Goal: Check status: Check status

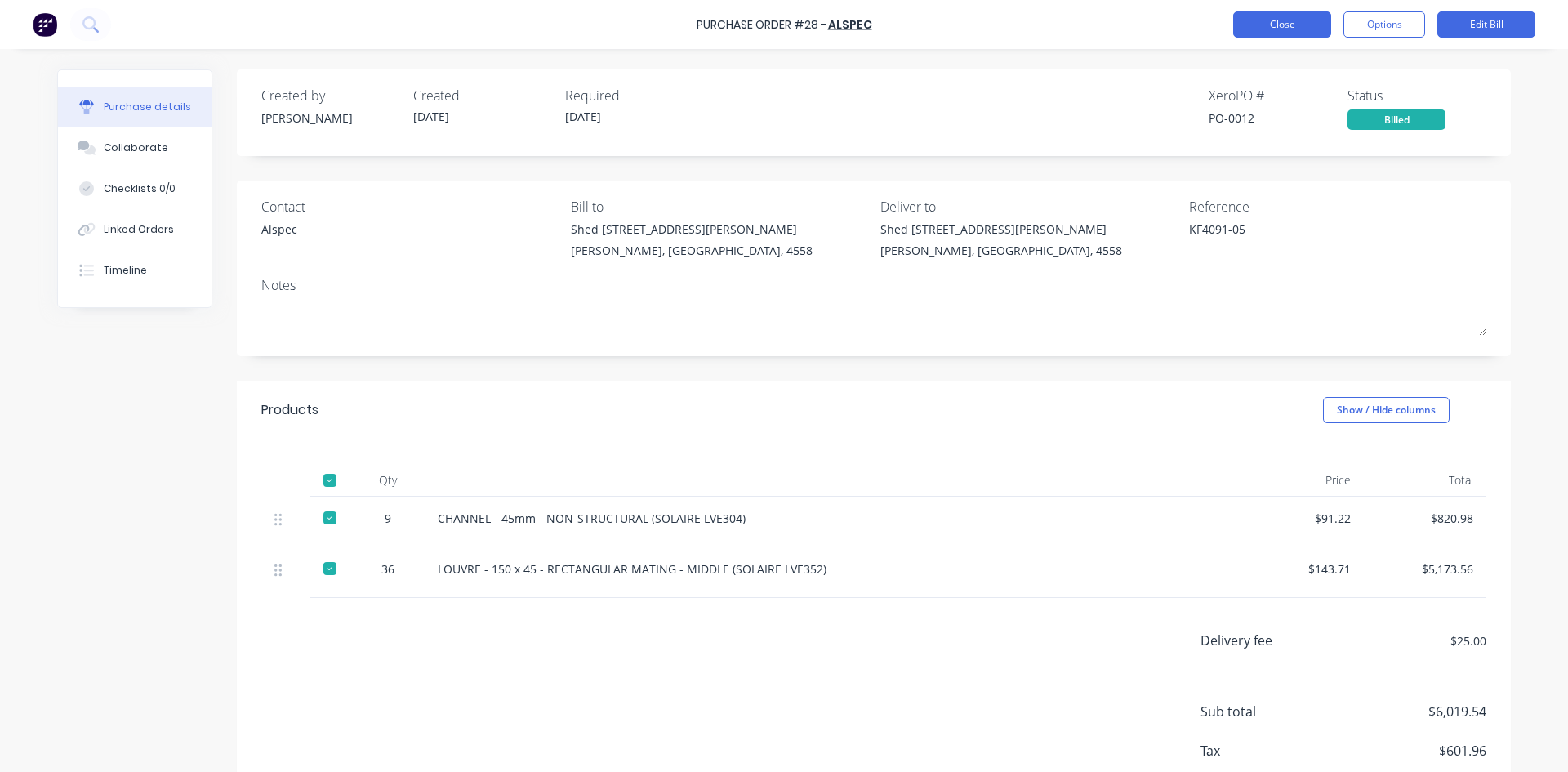
click at [1314, 25] on button "Close" at bounding box center [1281, 24] width 98 height 26
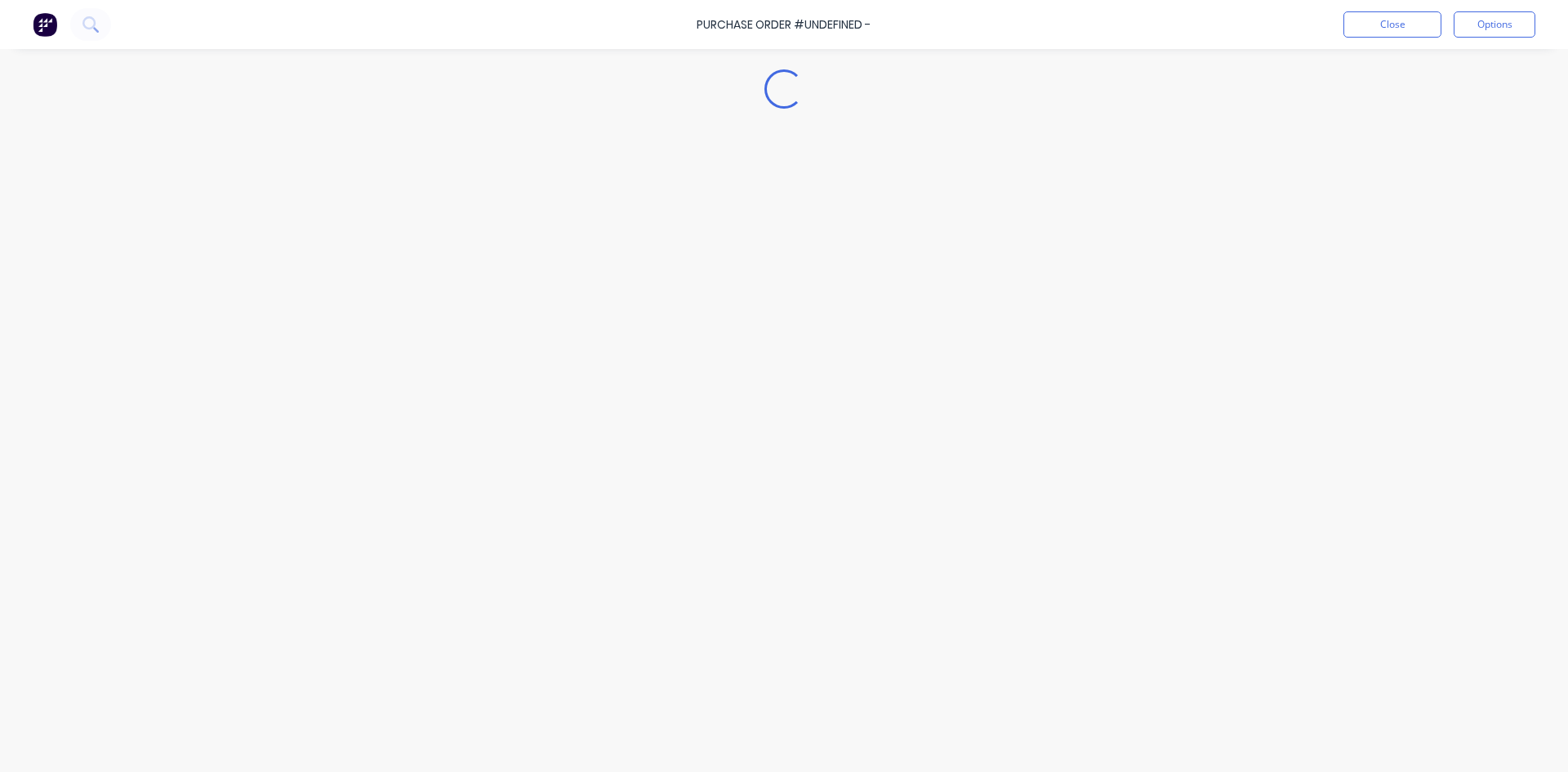
type textarea "x"
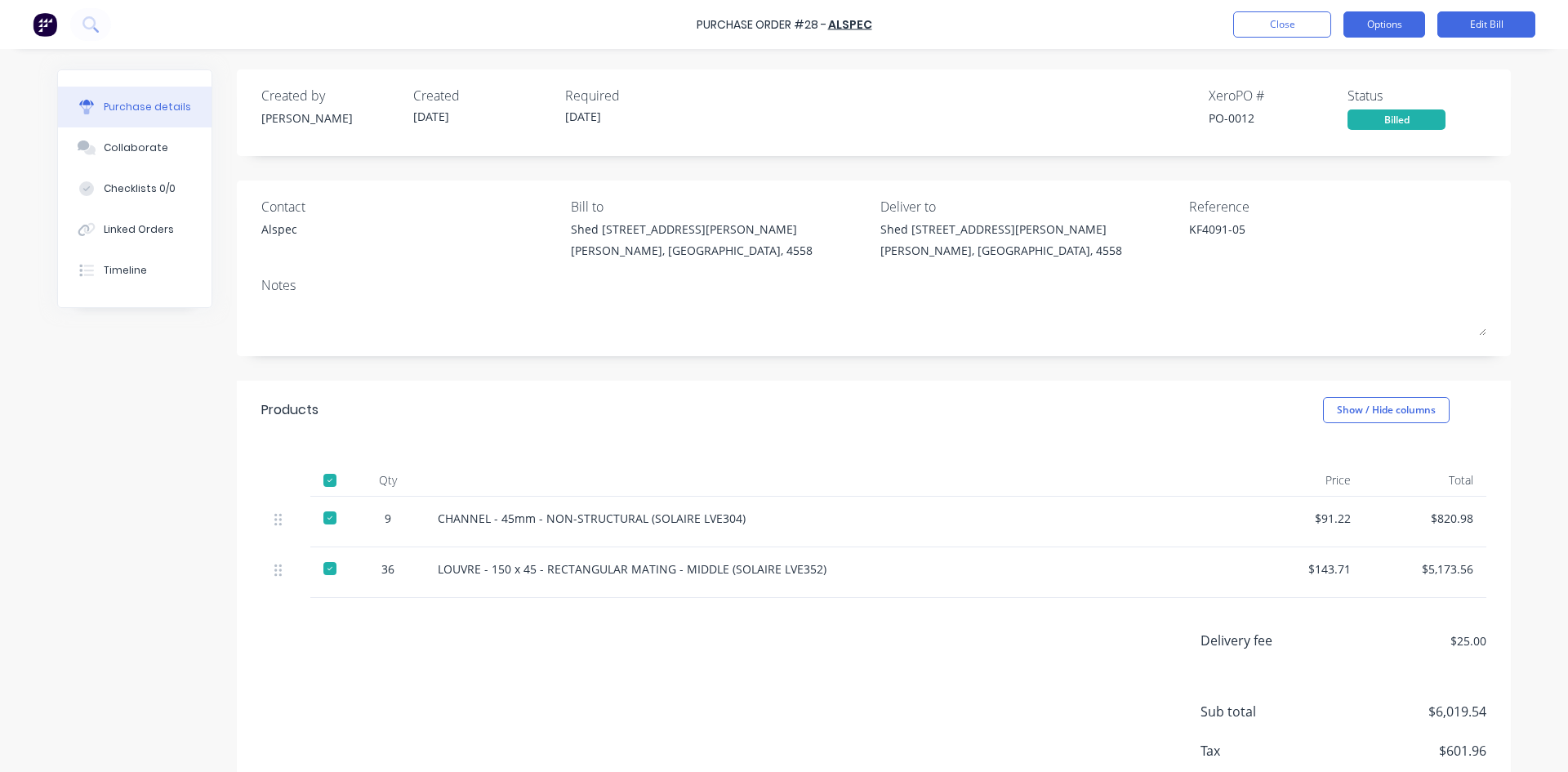
click at [1369, 32] on button "Options" at bounding box center [1384, 24] width 82 height 26
click at [1314, 20] on button "Close" at bounding box center [1281, 24] width 98 height 26
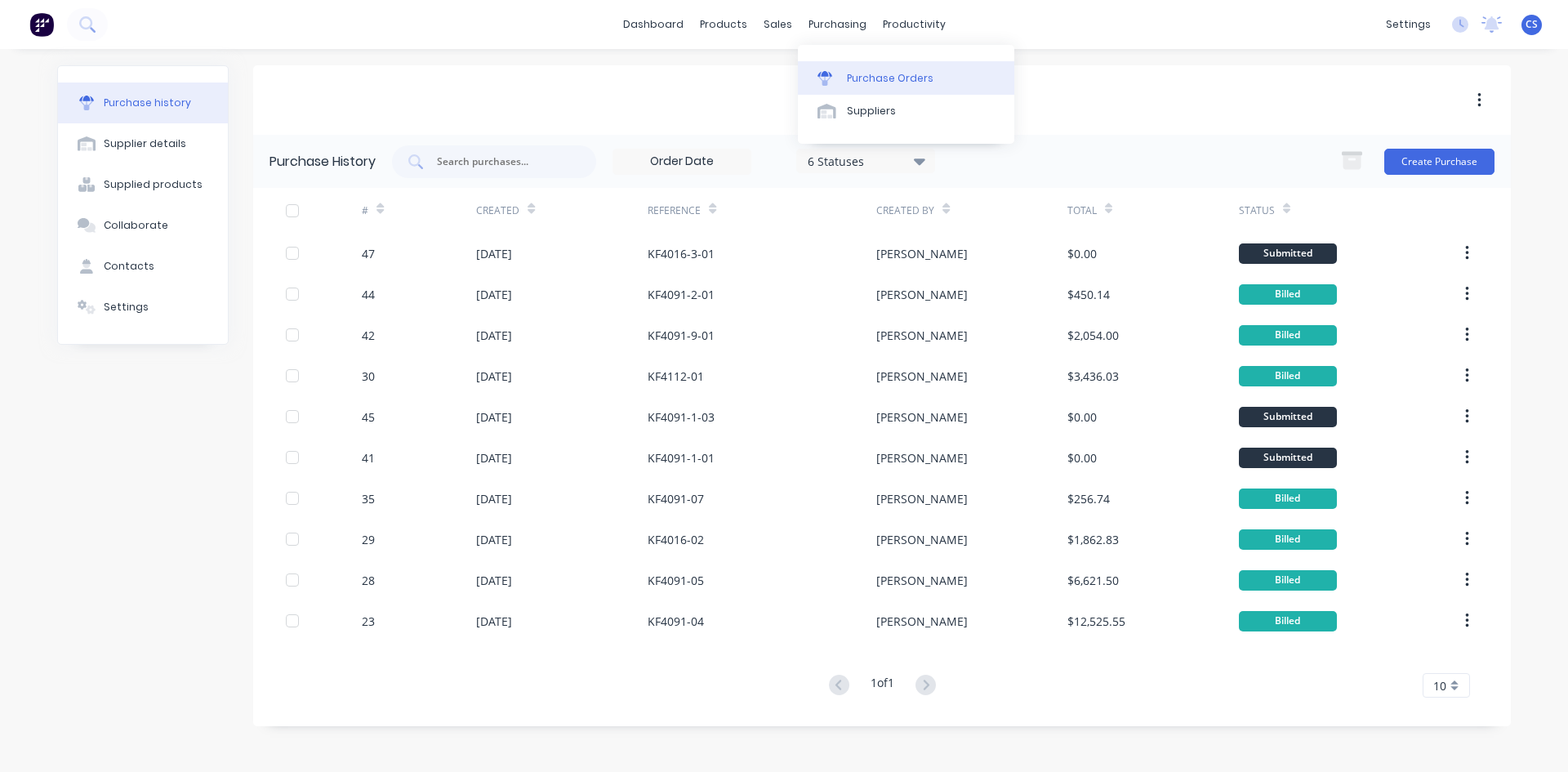
click at [869, 78] on div "Purchase Orders" at bounding box center [889, 78] width 86 height 15
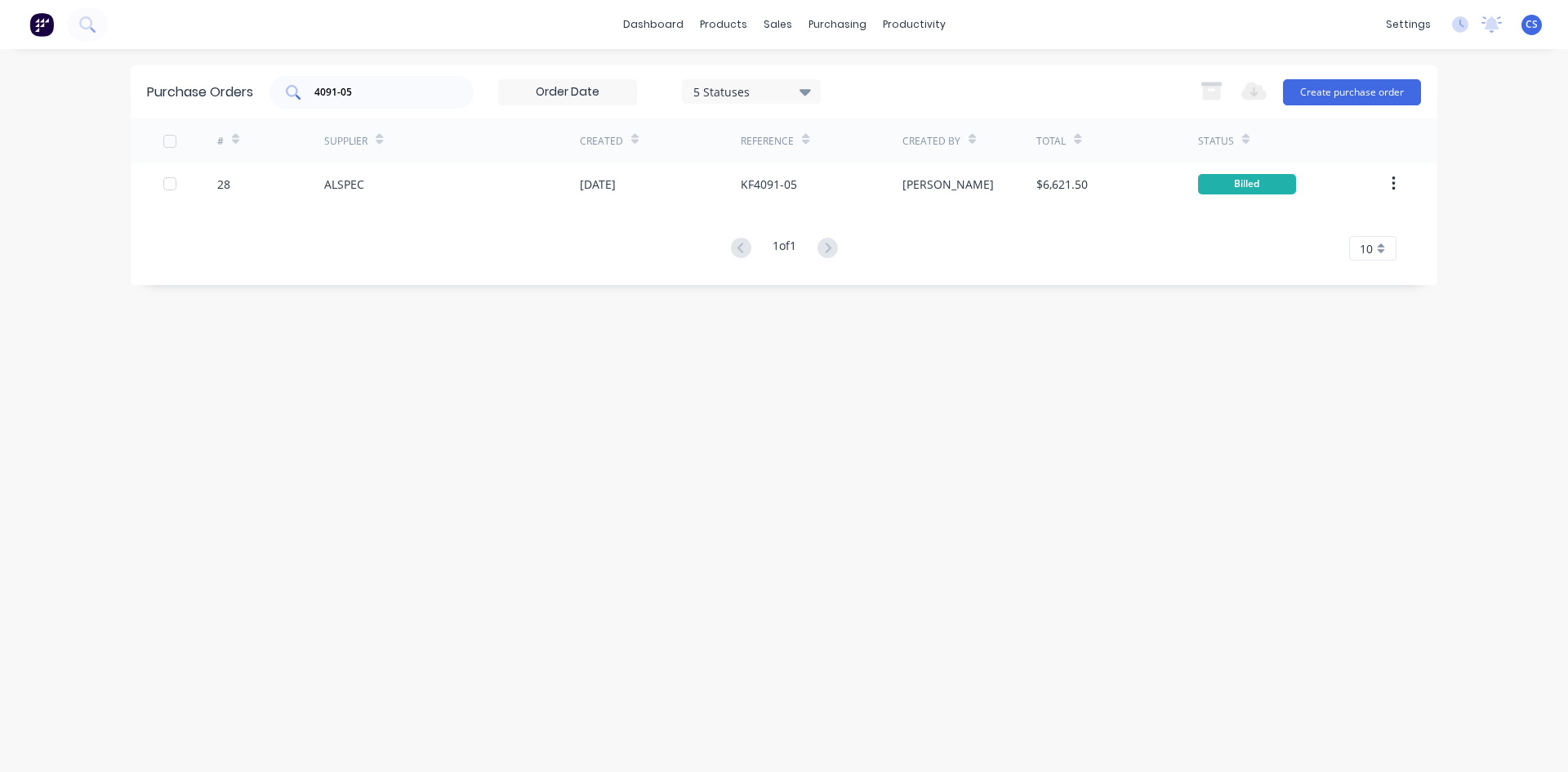
click at [363, 91] on input "4091-05" at bounding box center [381, 92] width 136 height 17
type input "4"
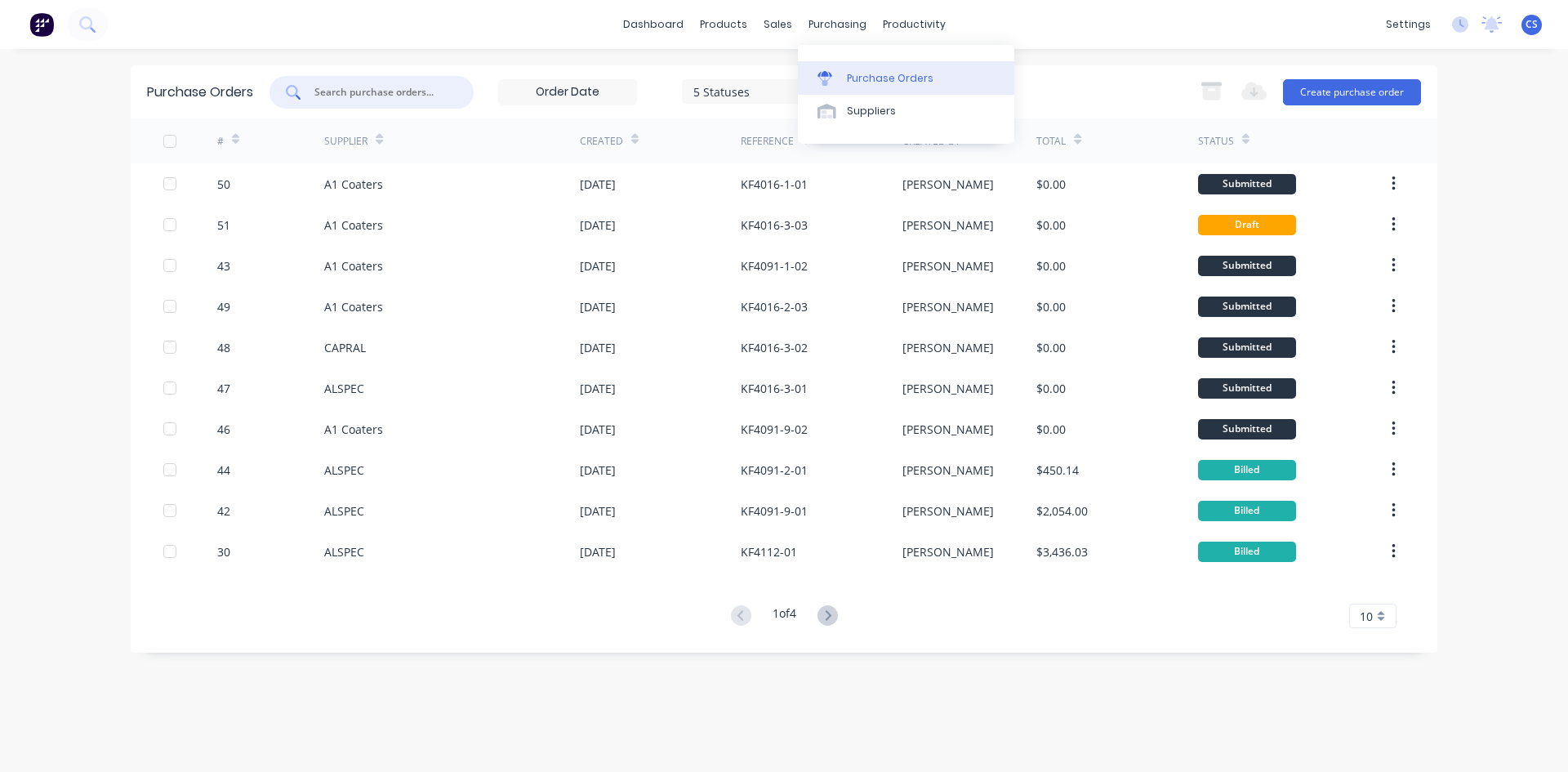
click at [843, 79] on link "Purchase Orders" at bounding box center [906, 77] width 216 height 32
